Goal: Ask a question: Seek information or help from site administrators or community

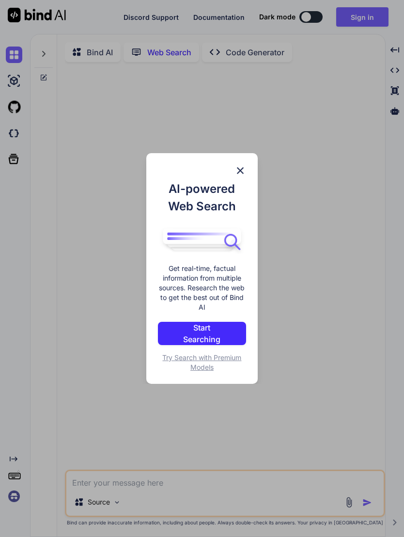
scroll to position [1, 0]
click at [244, 171] on img at bounding box center [240, 171] width 12 height 12
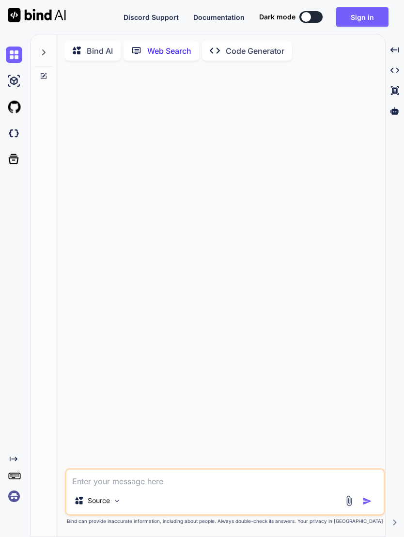
scroll to position [0, 0]
type textarea "x"
click at [18, 504] on img at bounding box center [14, 496] width 16 height 16
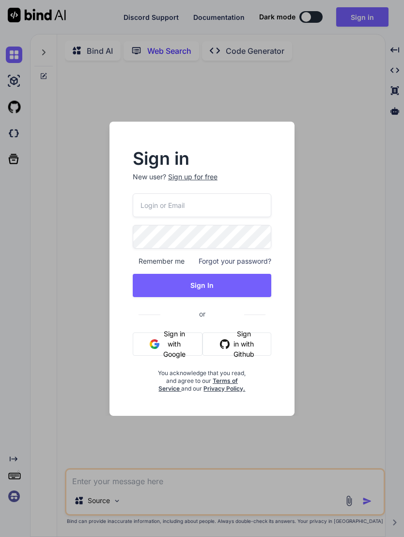
click at [191, 201] on input "email" at bounding box center [202, 205] width 139 height 24
type input "[EMAIL_ADDRESS][DOMAIN_NAME]"
click at [242, 283] on button "Sign In" at bounding box center [202, 285] width 139 height 23
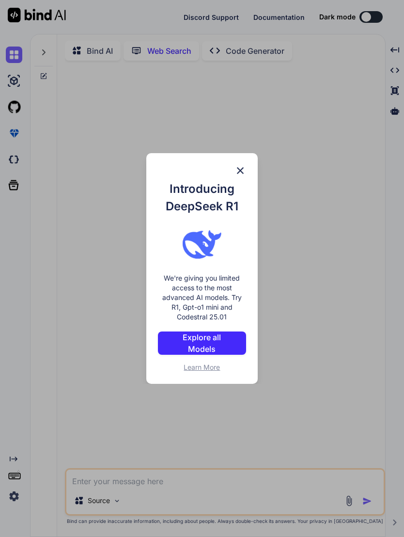
click at [346, 103] on div "Introducing DeepSeek R1 We're giving you limited access to the most advanced AI…" at bounding box center [202, 268] width 404 height 537
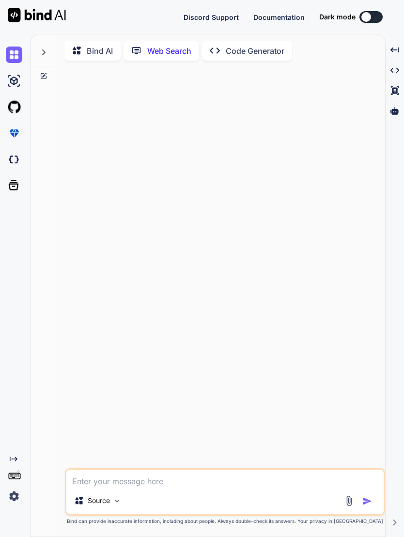
click at [15, 504] on img at bounding box center [14, 496] width 16 height 16
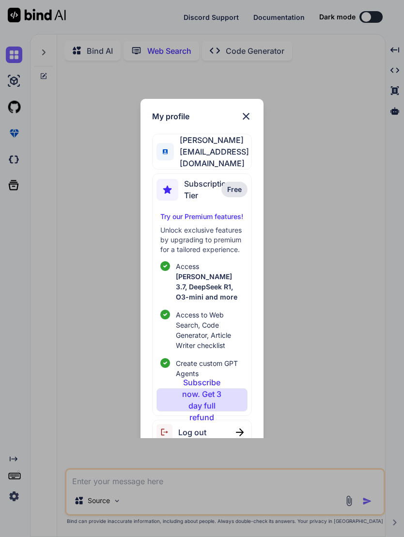
click at [251, 115] on img at bounding box center [246, 116] width 12 height 12
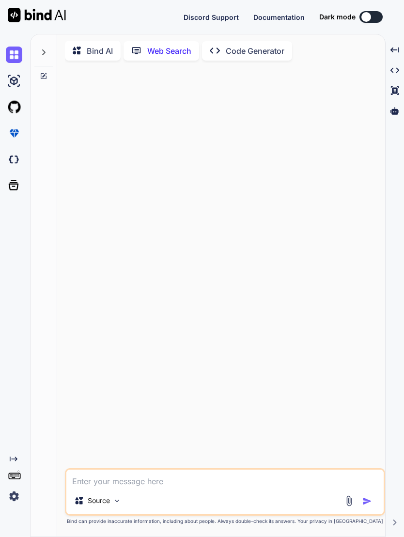
click at [20, 504] on img at bounding box center [14, 496] width 16 height 16
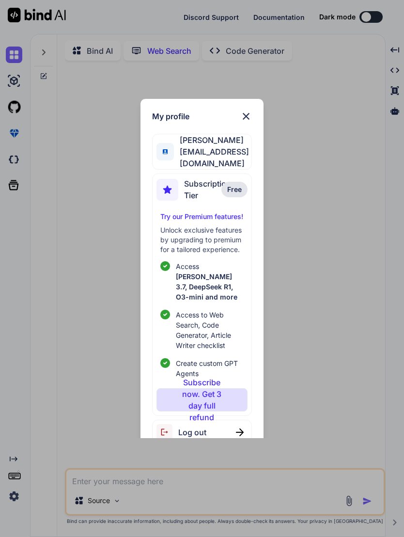
click at [204, 426] on span "Log out" at bounding box center [192, 432] width 28 height 12
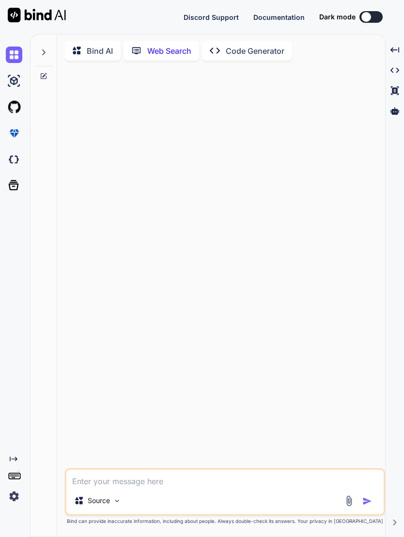
click at [15, 504] on img at bounding box center [14, 496] width 16 height 16
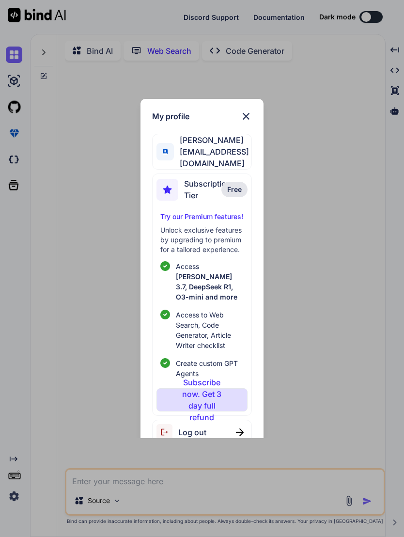
click at [308, 288] on div "My profile TY Yong tyyong20@gmail.com Subscription Tier Free Try our Premium fe…" at bounding box center [202, 268] width 404 height 537
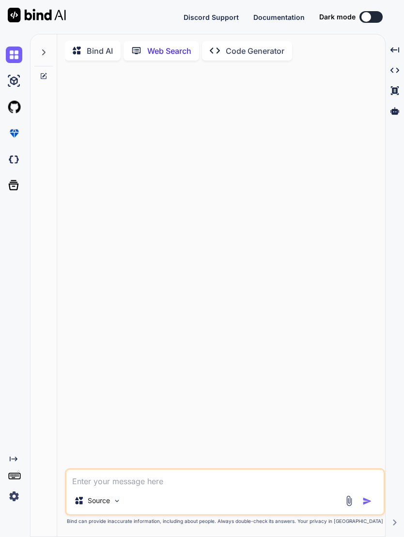
click at [18, 504] on img at bounding box center [14, 496] width 16 height 16
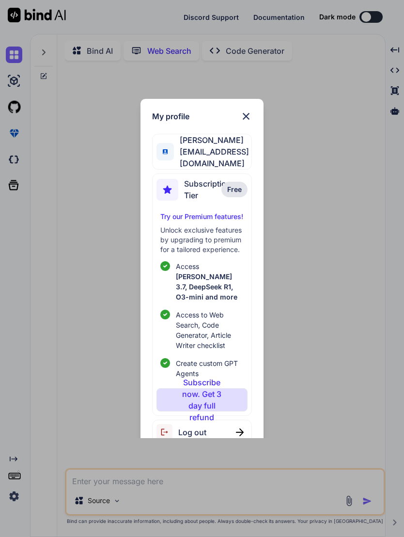
click at [202, 426] on span "Log out" at bounding box center [192, 432] width 28 height 12
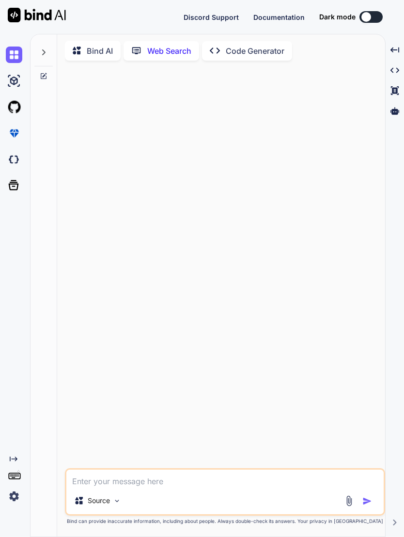
click at [57, 21] on img at bounding box center [37, 15] width 58 height 15
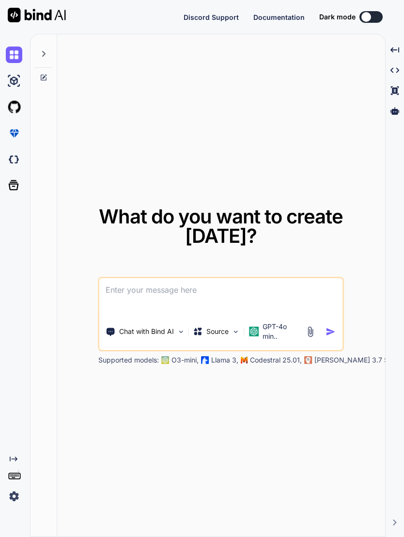
click at [20, 504] on img at bounding box center [14, 496] width 16 height 16
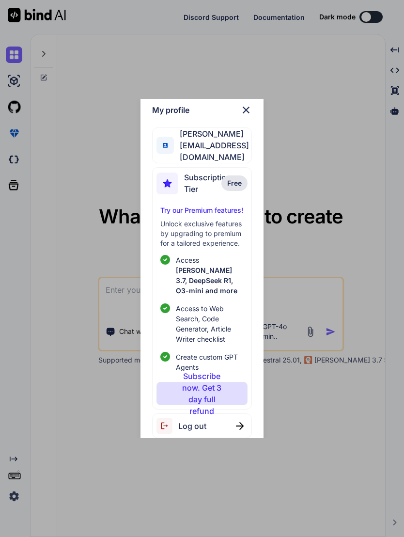
scroll to position [6, 0]
click at [244, 422] on img at bounding box center [240, 426] width 8 height 8
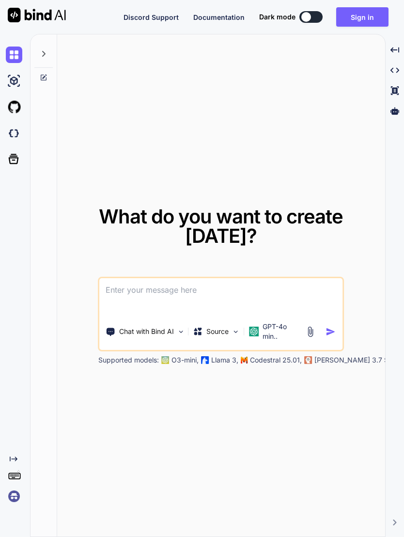
click at [18, 504] on img at bounding box center [14, 496] width 16 height 16
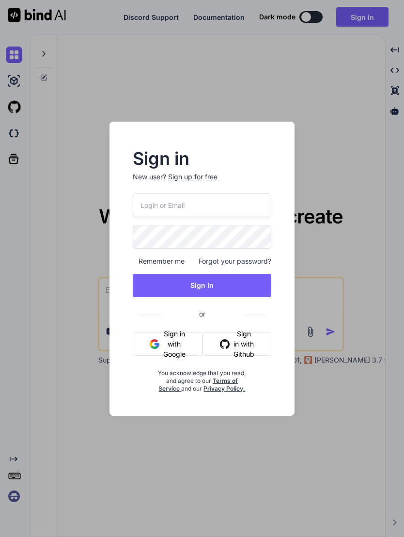
click at [195, 204] on input "email" at bounding box center [202, 205] width 139 height 24
type input "tyyong20@gmail.com"
click at [249, 283] on button "Sign In" at bounding box center [202, 285] width 139 height 23
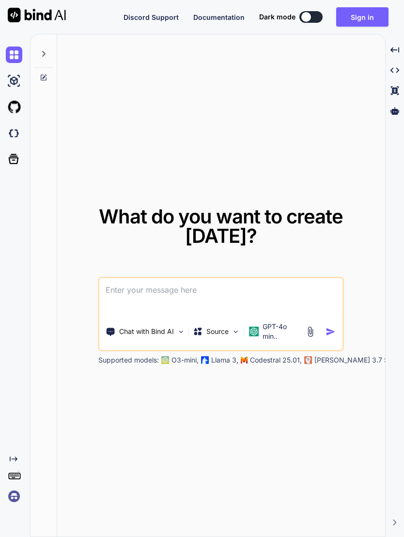
type textarea "x"
click at [367, 17] on button "Sign in" at bounding box center [362, 16] width 52 height 19
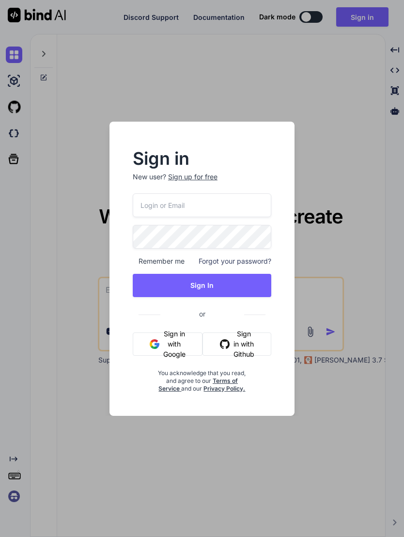
click at [193, 205] on input "email" at bounding box center [202, 205] width 139 height 24
type input "tyyong20@gmail.com"
click at [245, 279] on button "Sign In" at bounding box center [202, 285] width 139 height 23
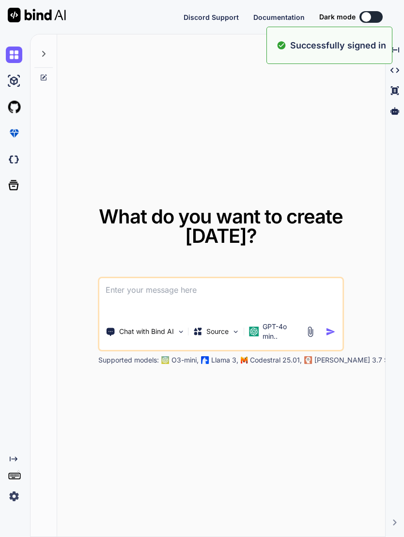
type textarea "x"
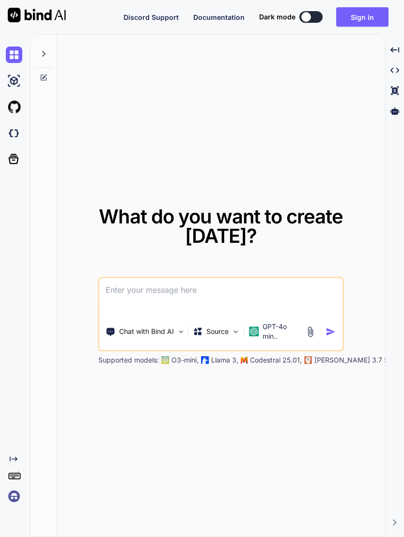
click at [373, 21] on button "Sign in" at bounding box center [362, 16] width 52 height 19
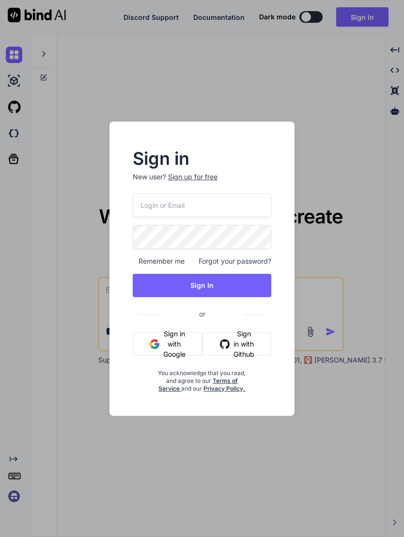
click at [197, 208] on input "email" at bounding box center [202, 205] width 139 height 24
type input "[EMAIL_ADDRESS][DOMAIN_NAME]"
click at [251, 282] on button "Sign In" at bounding box center [202, 285] width 139 height 23
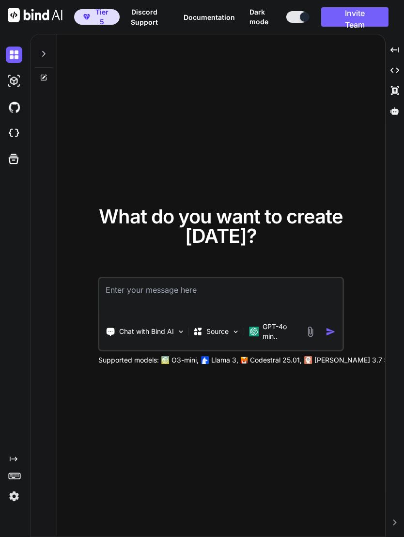
click at [46, 51] on icon at bounding box center [44, 54] width 8 height 8
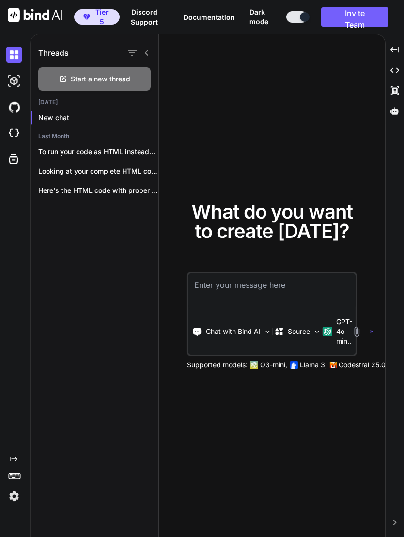
click at [125, 76] on span "Start a new thread" at bounding box center [101, 79] width 60 height 10
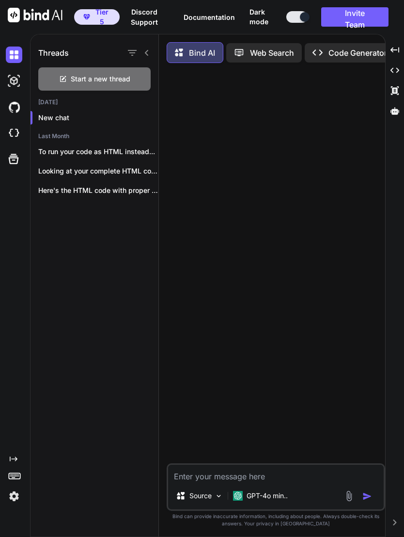
click at [246, 105] on div at bounding box center [277, 267] width 217 height 392
click at [237, 482] on textarea at bounding box center [276, 473] width 216 height 17
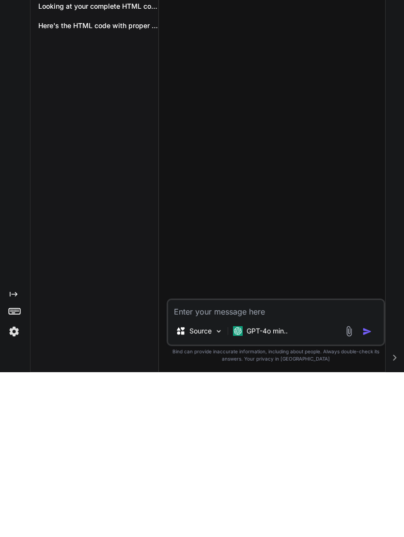
type textarea "x"
type textarea "Ho"
type textarea "x"
type textarea "How"
type textarea "x"
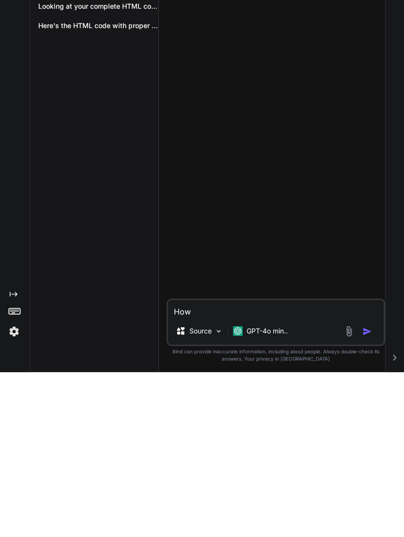
type textarea "How d"
type textarea "x"
type textarea "How do"
type textarea "x"
type textarea "How do"
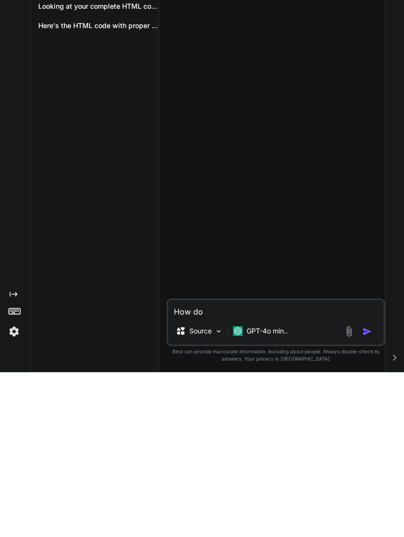
type textarea "x"
type textarea "How do i"
type textarea "x"
type textarea "How do I"
type textarea "x"
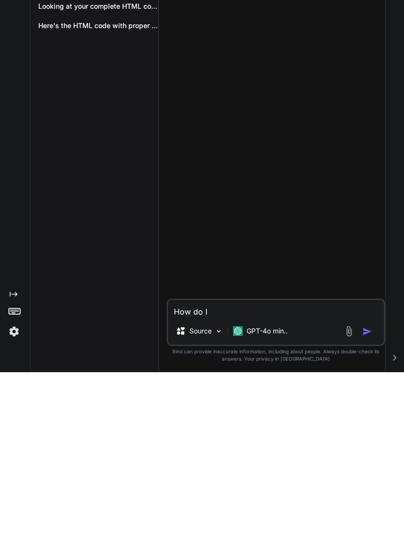
type textarea "How do I"
type textarea "x"
type textarea "How do I e"
type textarea "x"
type textarea "How do I em"
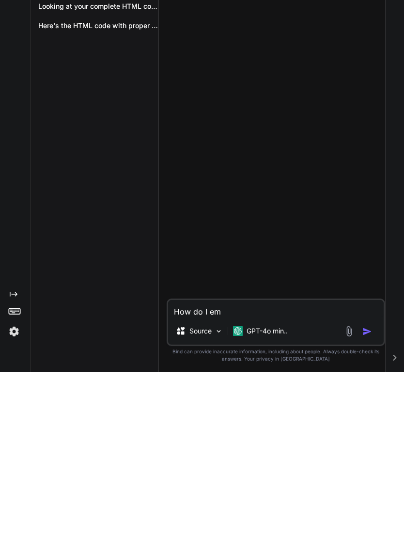
type textarea "x"
type textarea "How do I emb"
type textarea "x"
type textarea "How do I embed"
type textarea "x"
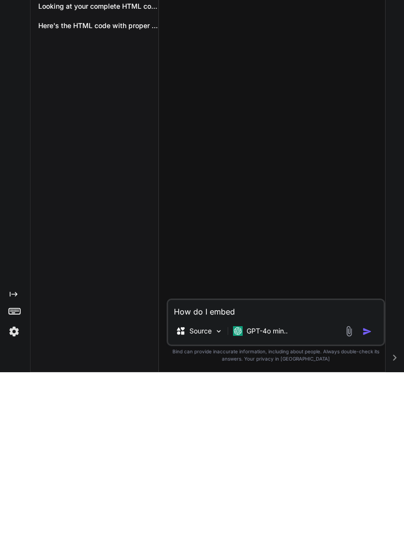
type textarea "How do I embed"
type textarea "x"
type textarea "How do I embed a"
type textarea "x"
type textarea "How do I embed a"
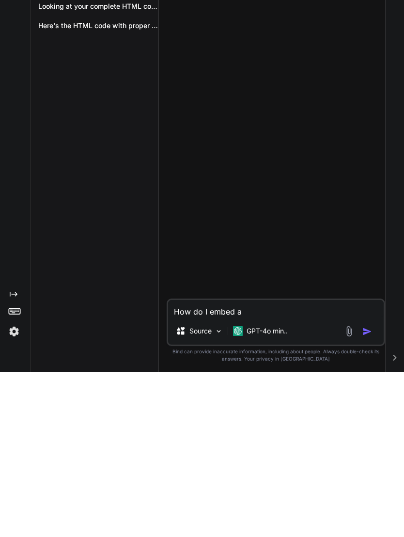
type textarea "x"
type textarea "How do I embed a a"
type textarea "x"
type textarea "How do I embed a au"
type textarea "x"
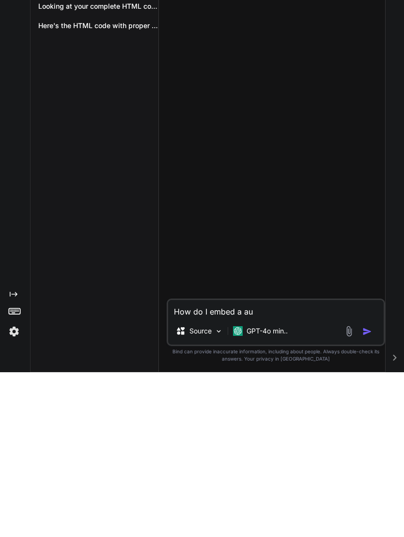
type textarea "How do I embed a aud"
type textarea "x"
type textarea "How do I embed a audi"
type textarea "x"
type textarea "How do I embed a audio"
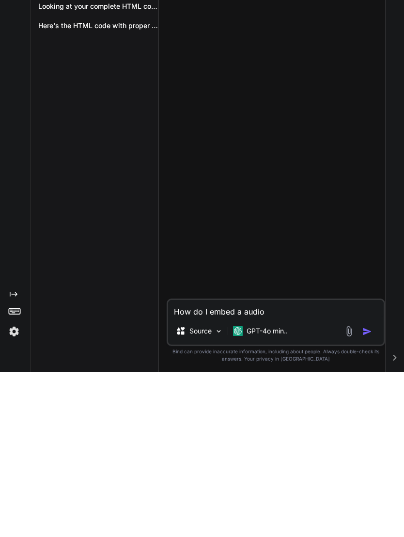
type textarea "x"
type textarea "How do I embed a audio"
type textarea "x"
type textarea "How do I embed a audio f"
type textarea "x"
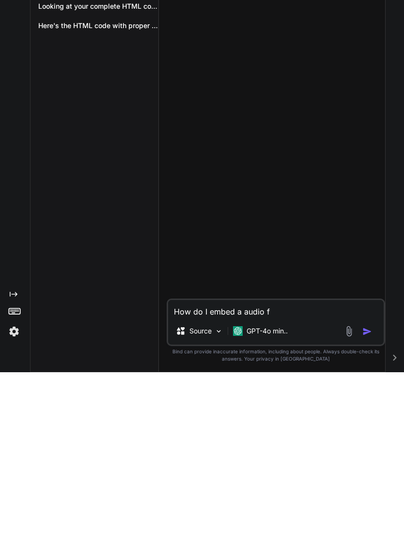
type textarea "How do I embed a audio fi"
type textarea "x"
type textarea "How do I embed a audio fil"
type textarea "x"
type textarea "How do I embed a audio file"
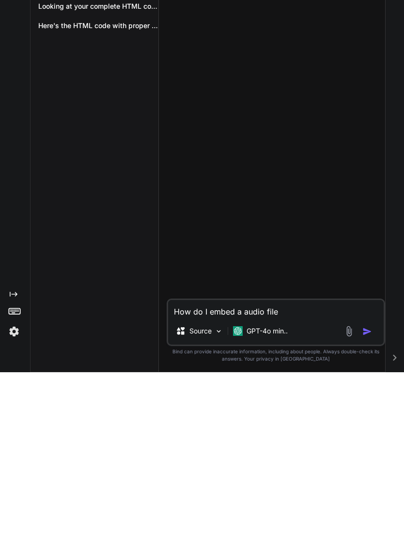
type textarea "x"
type textarea "How do I embed a audio file"
type textarea "x"
type textarea "How do I embed a audio file t"
type textarea "x"
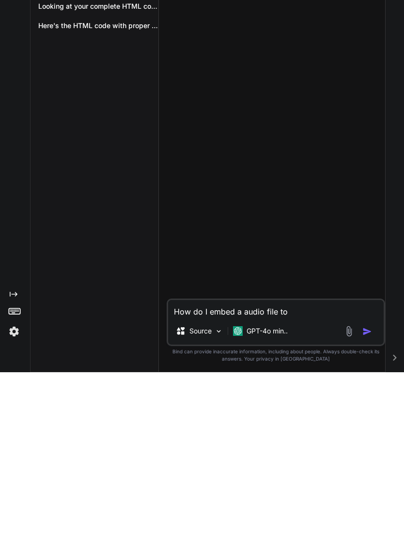
type textarea "How do I embed a audio file to"
type textarea "x"
type textarea "How do I embed a audio file to a"
type textarea "x"
type textarea "How do I embed a audio file to a"
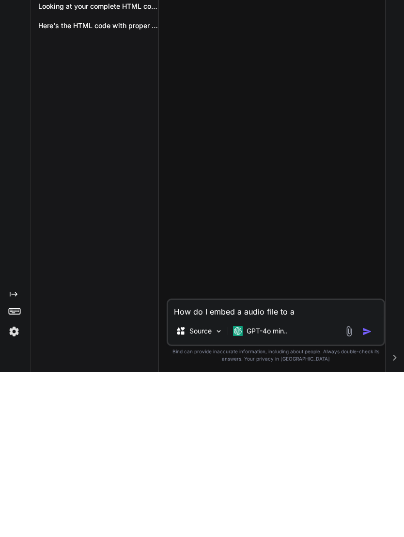
type textarea "x"
type textarea "How do I embed a audio file to a w"
type textarea "x"
type textarea "How do I embed a audio file to a we"
type textarea "x"
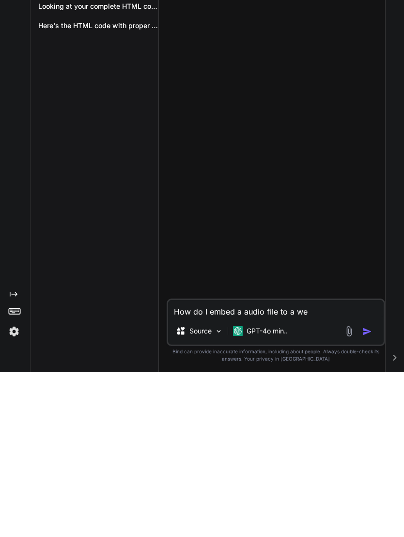
type textarea "How do I embed a audio file to a web"
type textarea "x"
type textarea "How do I embed a audio file to a webs"
type textarea "x"
type textarea "How do I embed a audio file to a webst"
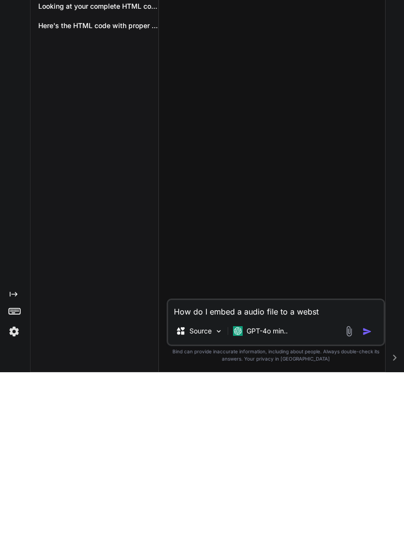
type textarea "x"
type textarea "How do I embed a audio file to a webst"
type textarea "x"
type textarea "How do I embed a audio file to a webs"
type textarea "x"
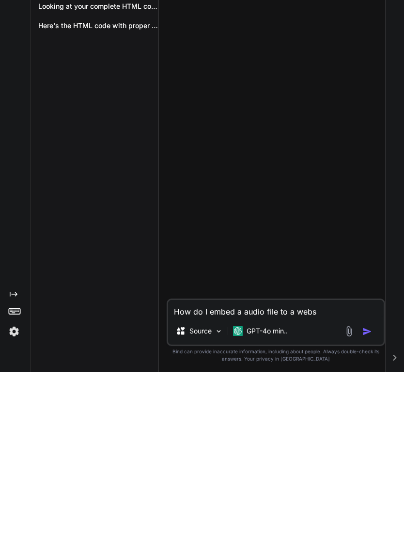
type textarea "How do I embed a audio file to a websi"
type textarea "x"
type textarea "How do I embed a audio file to a websit"
type textarea "x"
type textarea "How do I embed a audio file to a website"
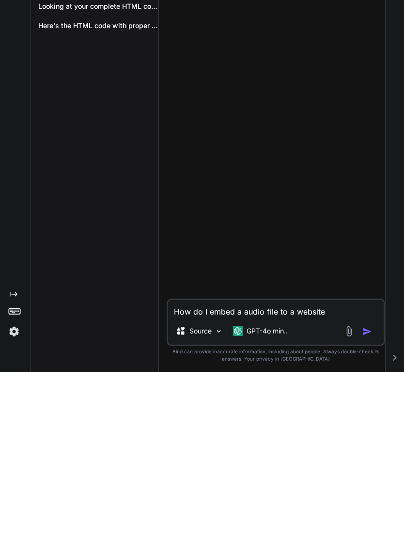
type textarea "x"
type textarea "How do I embed a audio file to a website"
type textarea "x"
type textarea "How do I embed a audio file to a website."
type textarea "x"
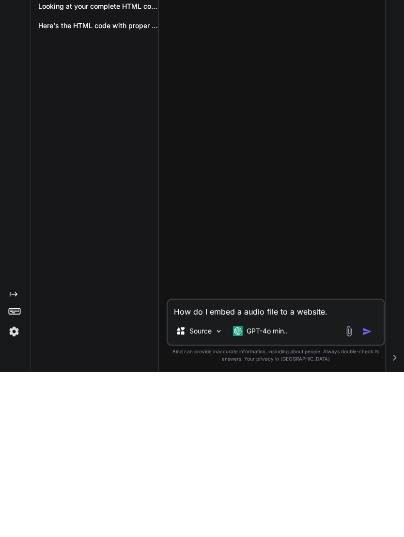
type textarea "How do I embed an audio file to a website."
type textarea "x"
type textarea "How do I embed an audio file to a website. I"
type textarea "x"
type textarea "How do I embed an audio file to a website. It"
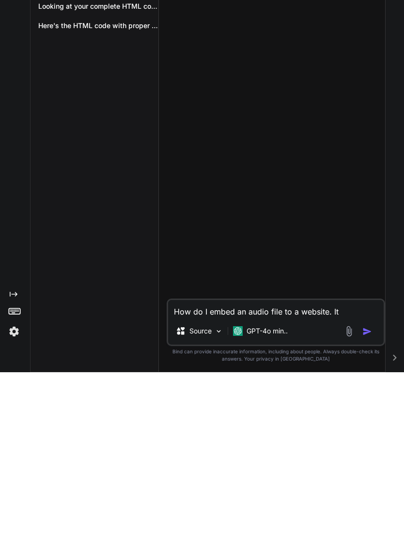
type textarea "x"
type textarea "How do I embed an audio file to a website. It a"
type textarea "x"
type textarea "How do I embed an audio file to a website. It al"
type textarea "x"
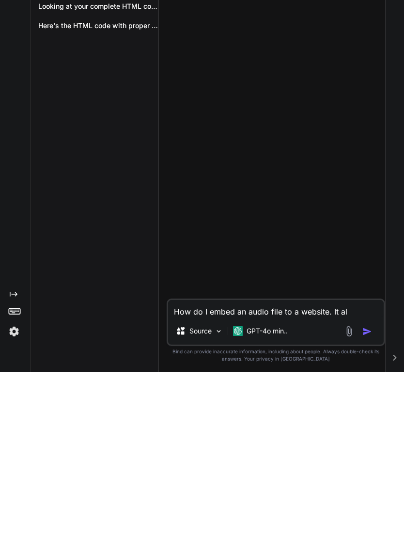
type textarea "How do I embed an audio file to a website. It als"
type textarea "x"
type textarea "How do I embed an audio file to a website. It also"
type textarea "x"
type textarea "How do I embed an audio file to a website. It also"
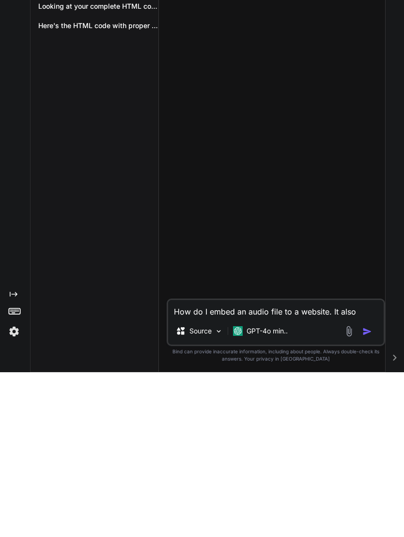
type textarea "x"
type textarea "How do I embed an audio file to a website. It also h"
type textarea "x"
type textarea "How do I embed an audio file to a website. It also ha"
type textarea "x"
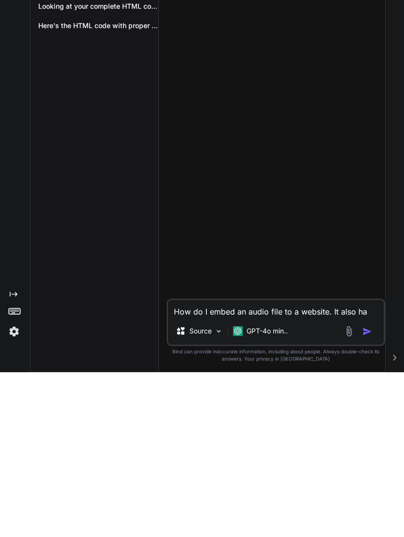
type textarea "How do I embed an audio file to a website. It also has"
type textarea "x"
type textarea "How do I embed an audio file to a website. It also has"
type textarea "x"
type textarea "How do I embed an audio file to a website. It also has t"
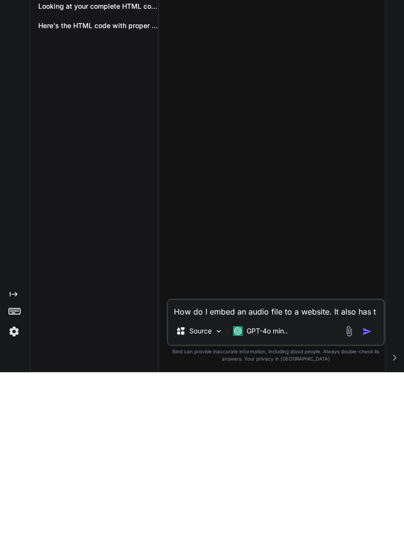
type textarea "x"
type textarea "How do I embed an audio file to a website. It also has to"
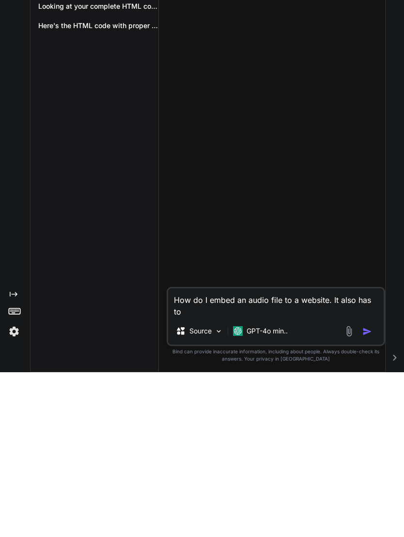
type textarea "x"
type textarea "How do I embed an audio file to a website. It also has to"
type textarea "x"
type textarea "How do I embed an audio file to a website. It also has to h"
type textarea "x"
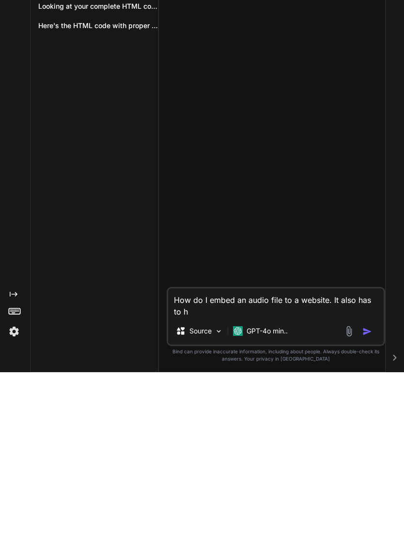
type textarea "How do I embed an audio file to a website. It also has to ha"
type textarea "x"
type textarea "How do I embed an audio file to a website. It also has to hav"
type textarea "x"
type textarea "How do I embed an audio file to a website. It also has to have"
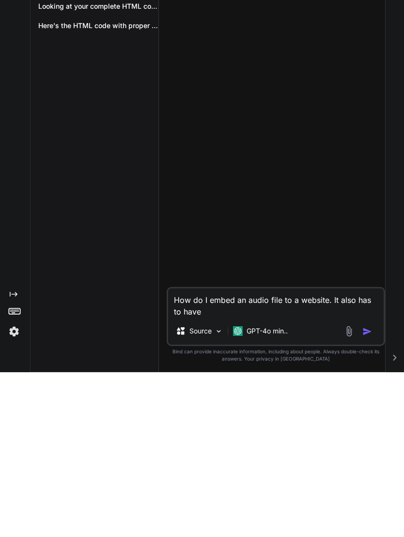
type textarea "x"
type textarea "How do I embed an audio file to a website. It also has to have"
type textarea "x"
type textarea "How do I embed an audio file to a website. It also has to have a"
type textarea "x"
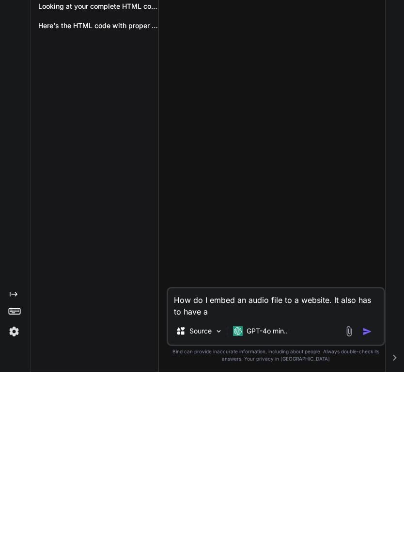
type textarea "How do I embed an audio file to a website. It also has to have a p"
type textarea "x"
type textarea "How do I embed an audio file to a website. It also has to have a pl"
type textarea "x"
type textarea "How do I embed an audio file to a website. It also has to have a pla"
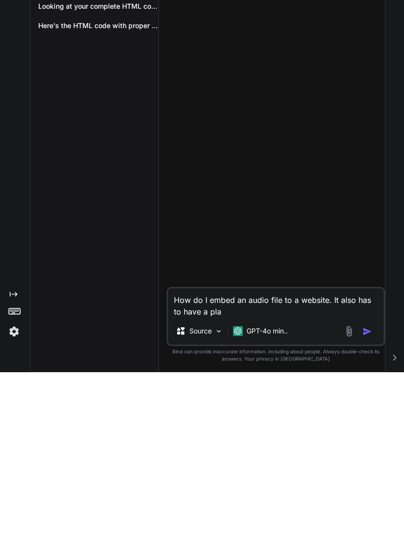
type textarea "x"
type textarea "How do I embed an audio file to a website. It also has to have a play"
type textarea "x"
type textarea "How do I embed an audio file to a website. It also has to have a playe"
type textarea "x"
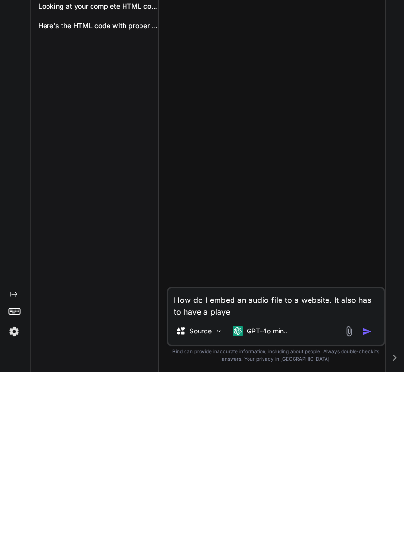
type textarea "How do I embed an audio file to a website. It also has to have a player"
type textarea "x"
type textarea "How do I embed an audio file to a website. It also has to have a player"
type textarea "x"
type textarea "How do I embed an audio file to a website. It also has to have a player b"
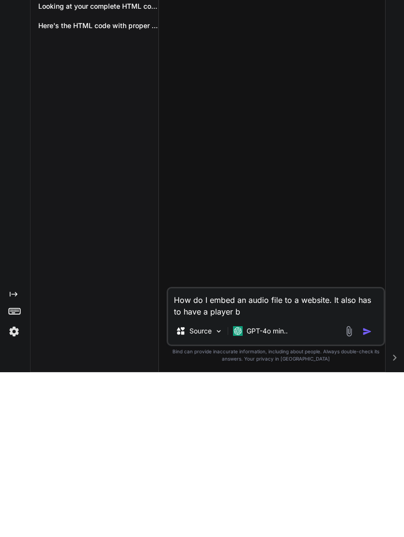
type textarea "x"
type textarea "How do I embed an audio file to a website. It also has to have a player bu"
type textarea "x"
type textarea "How do I embed an audio file to a website. It also has to have a player but"
type textarea "x"
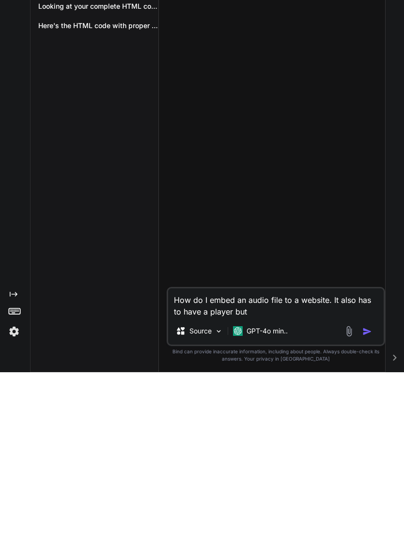
type textarea "How do I embed an audio file to a website. It also has to have a player butt"
type textarea "x"
type textarea "How do I embed an audio file to a website. It also has to have a player button"
type textarea "x"
type textarea "How do I embed an audio file to a website. It also has to have a player button"
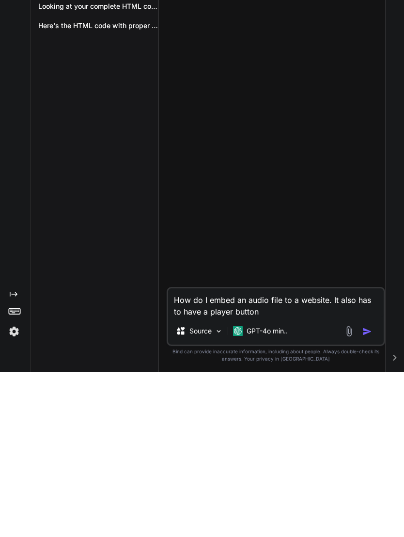
type textarea "x"
type textarea "How do I embed an audio file to a website. It also has to have a player button t"
type textarea "x"
type textarea "How do I embed an audio file to a website. It also has to have a player button …"
type textarea "x"
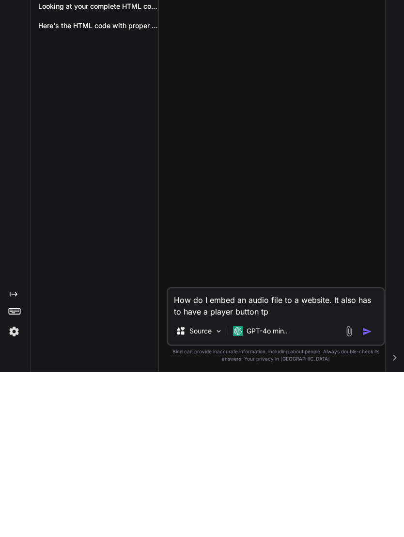
type textarea "How do I embed an audio file to a website. It also has to have a player button t"
type textarea "x"
type textarea "How do I embed an audio file to a website. It also has to have a player button …"
type textarea "x"
type textarea "How do I embed an audio file to a website. It also has to have a player button …"
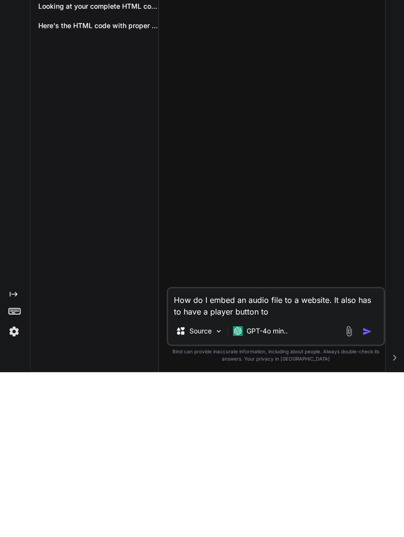
type textarea "x"
type textarea "How do I embed an audio file to a website. It also has to have a player button …"
type textarea "x"
type textarea "How do I embed an audio file to a website. It also has to have a player button …"
type textarea "x"
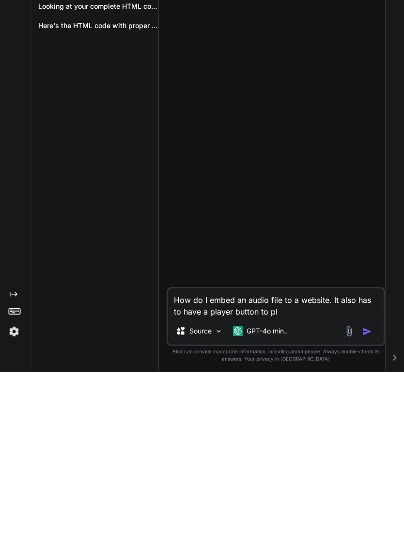
type textarea "How do I embed an audio file to a website. It also has to have a player button …"
type textarea "x"
type textarea "How do I embed an audio file to a website. It also has to have a player button …"
type textarea "x"
type textarea "How do I embed an audio file to a website. It also has to have a player button …"
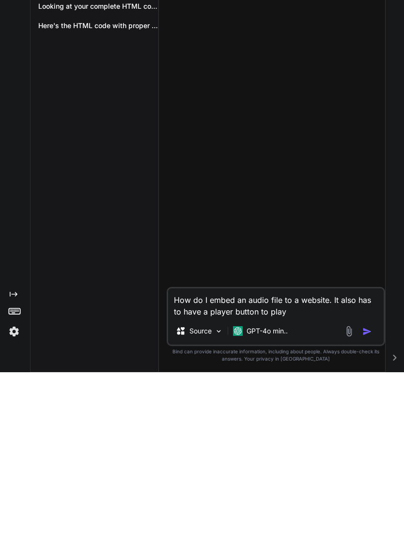
type textarea "x"
type textarea "How do I embed an audio file to a website. It also has to have a player button …"
type textarea "x"
type textarea "How do I embed an audio file to a website. It also has to have a player button …"
type textarea "x"
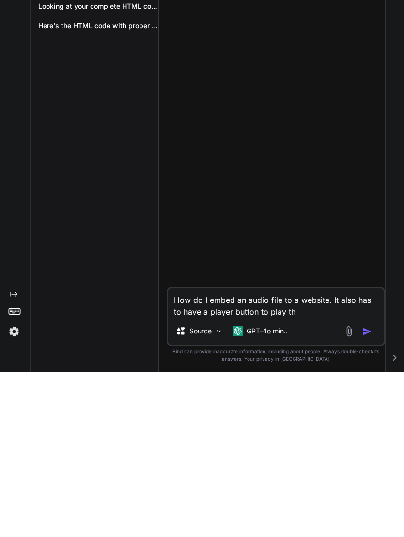
type textarea "How do I embed an audio file to a website. It also has to have a player button …"
type textarea "x"
type textarea "How do I embed an audio file to a website. It also has to have a player button …"
type textarea "x"
type textarea "How do I embed an audio file to a website. It also has to have a player button …"
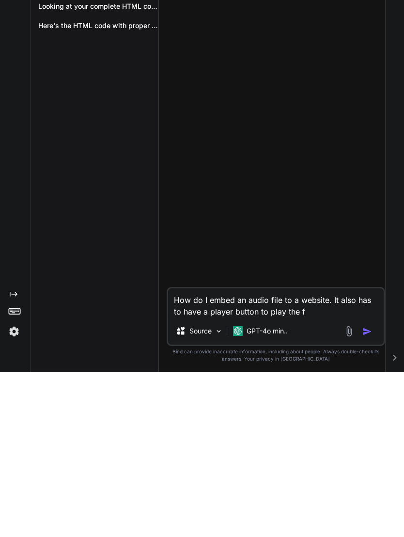
type textarea "x"
type textarea "How do I embed an audio file to a website. It also has to have a player button …"
type textarea "x"
type textarea "How do I embed an audio file to a website. It also has to have a player button …"
type textarea "x"
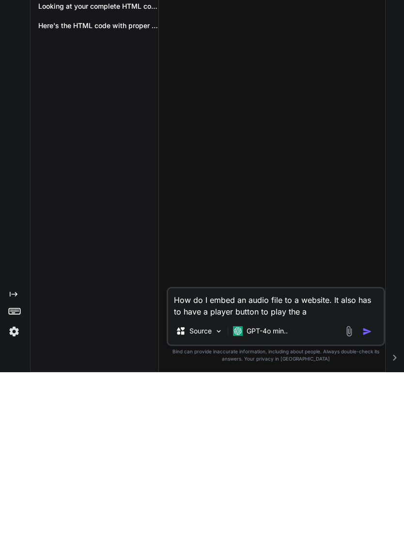
type textarea "How do I embed an audio file to a website. It also has to have a player button …"
type textarea "x"
type textarea "How do I embed an audio file to a website. It also has to have a player button …"
type textarea "x"
type textarea "How do I embed an audio file to a website. It also has to have a player button …"
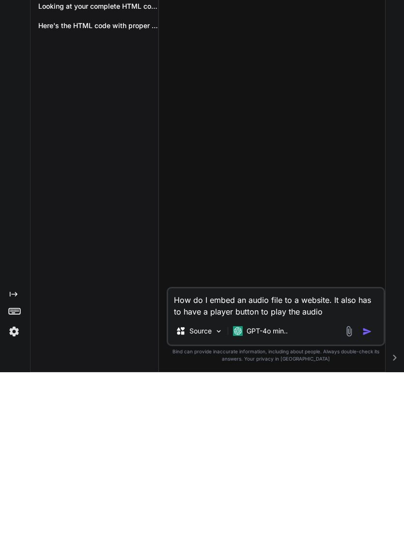
type textarea "x"
type textarea "How do I embed an audio file to a website. It also has to have a player button …"
type textarea "x"
type textarea "How do I embed an audio file to a website. It also has to have a player button …"
type textarea "x"
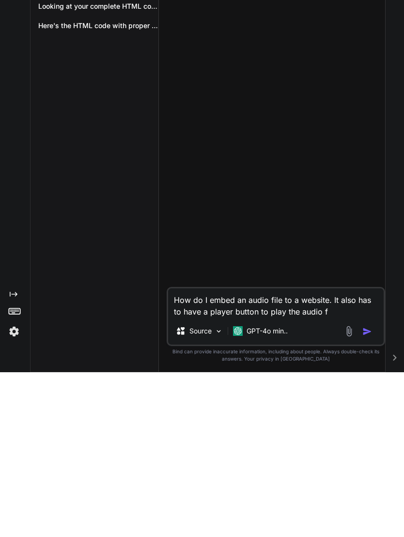
type textarea "How do I embed an audio file to a website. It also has to have a player button …"
type textarea "x"
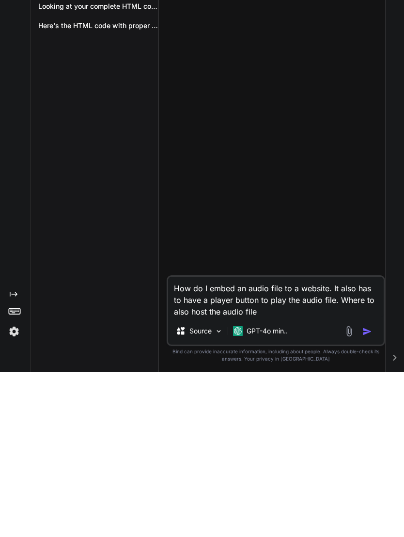
click at [282, 491] on p "GPT-4o min.." at bounding box center [267, 496] width 41 height 10
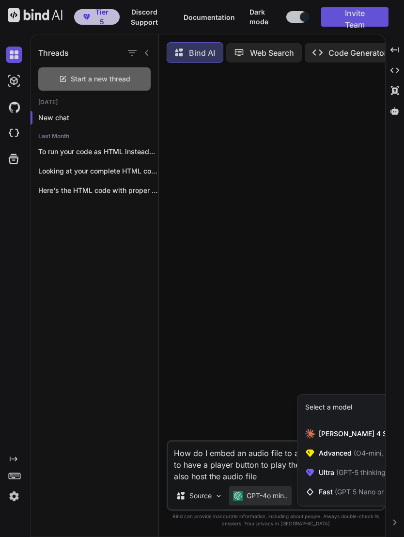
click at [267, 495] on div at bounding box center [202, 268] width 404 height 537
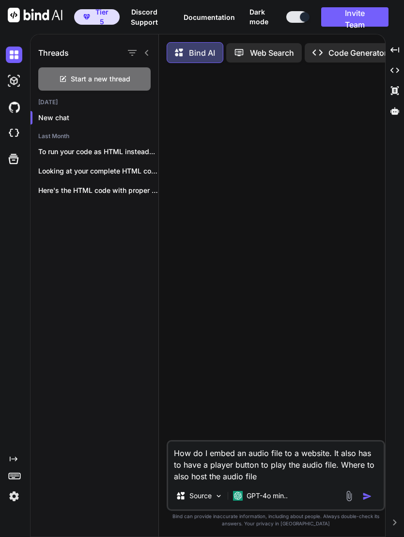
click at [272, 495] on p "GPT-4o min.." at bounding box center [267, 496] width 41 height 10
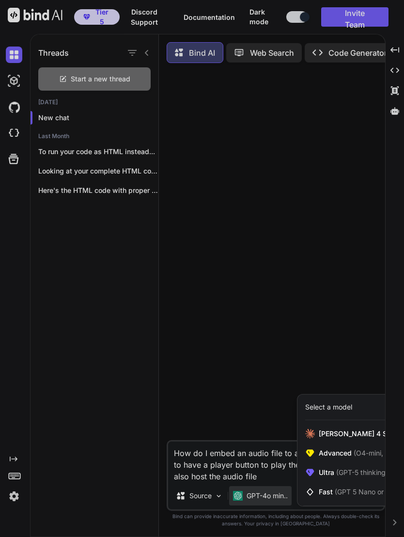
click at [353, 469] on span "(GPT-5 thinking, Gemini 2.5 Pro)" at bounding box center [386, 472] width 104 height 8
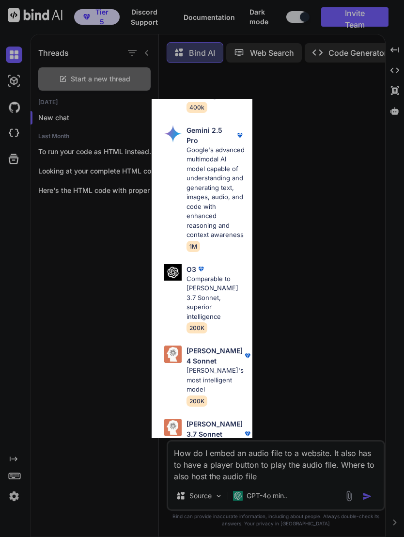
scroll to position [333, 0]
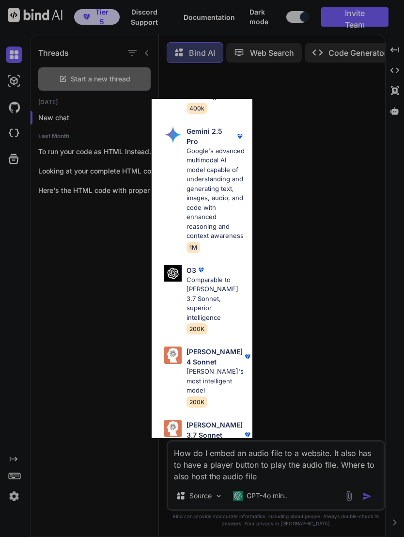
click at [218, 367] on p "[PERSON_NAME]'s most intelligent model" at bounding box center [215, 381] width 59 height 29
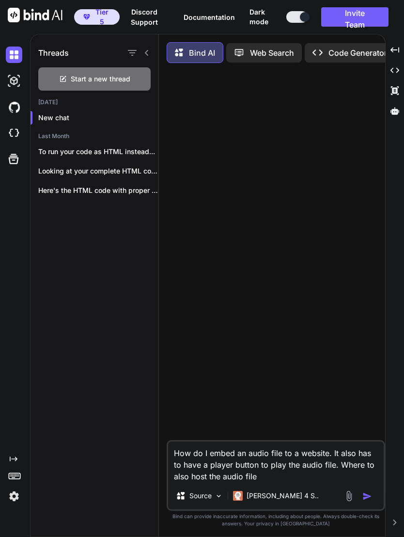
click at [375, 493] on button "button" at bounding box center [369, 496] width 14 height 10
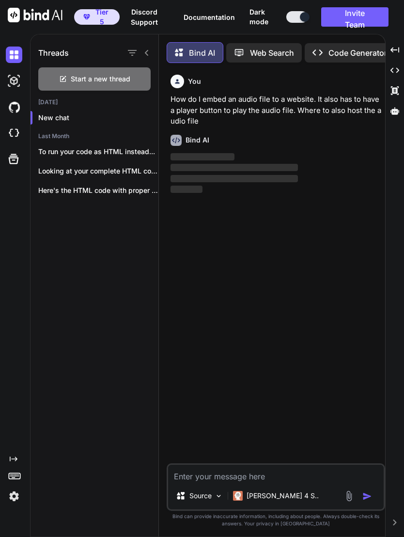
scroll to position [2, 0]
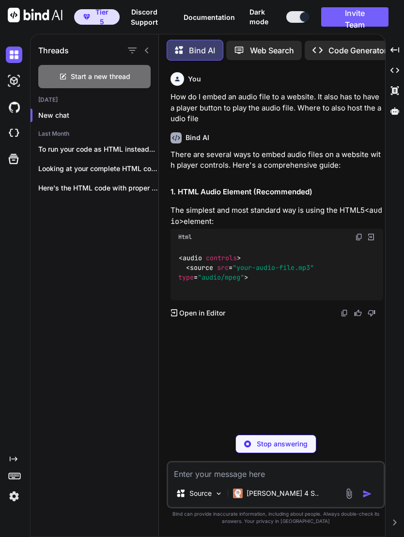
click at [149, 46] on icon at bounding box center [147, 50] width 8 height 8
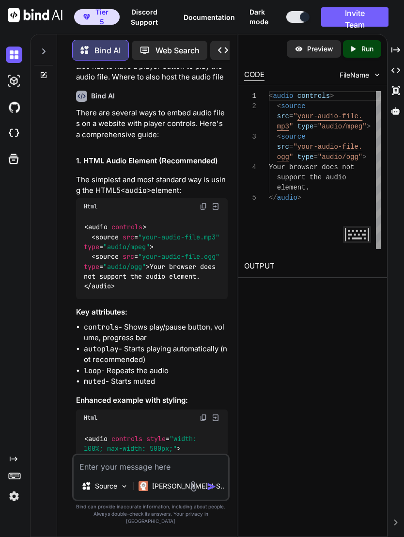
scroll to position [42, 0]
